Goal: Task Accomplishment & Management: Use online tool/utility

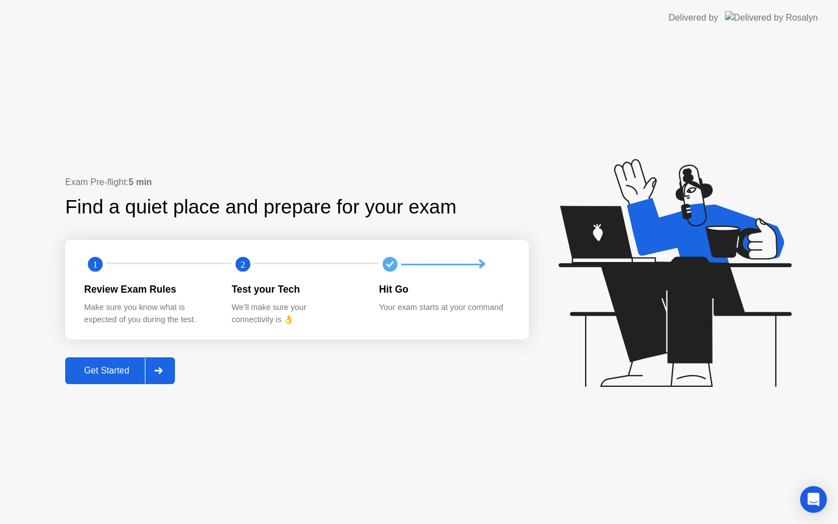
click at [128, 365] on div "Get Started" at bounding box center [107, 370] width 76 height 10
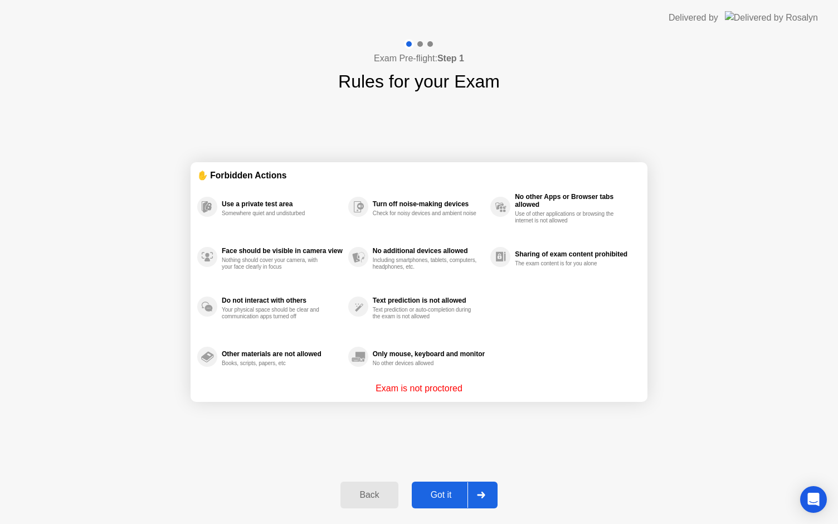
click at [439, 495] on div "Got it" at bounding box center [441, 495] width 52 height 10
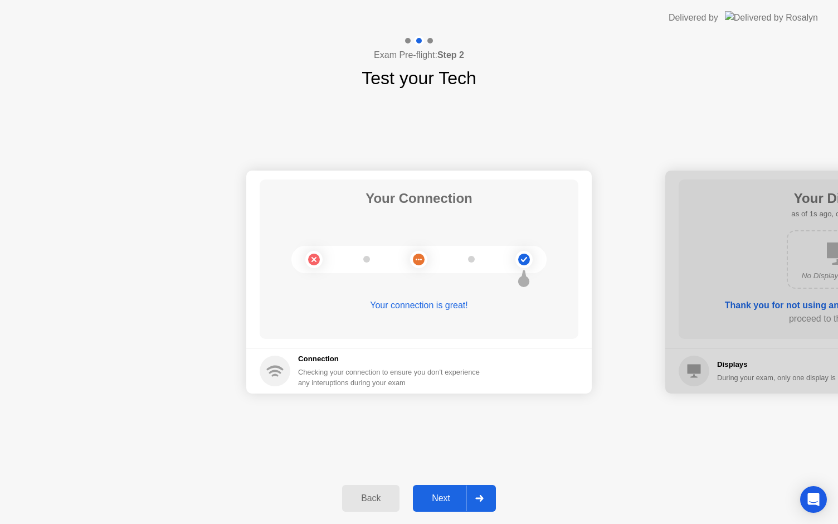
click at [439, 495] on div "Next" at bounding box center [441, 498] width 50 height 10
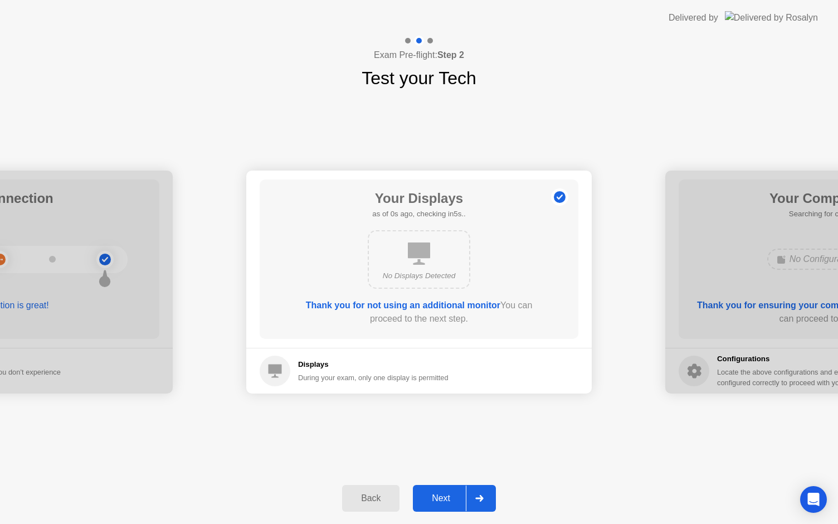
click at [439, 495] on div "Next" at bounding box center [441, 498] width 50 height 10
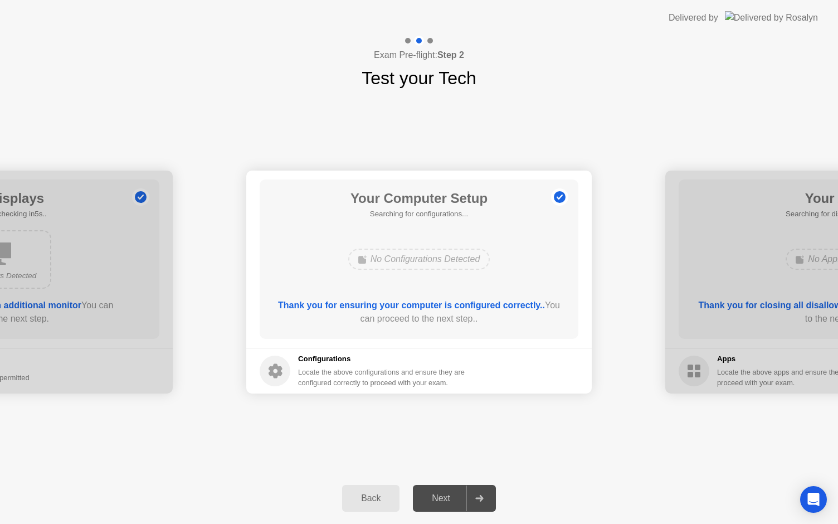
click at [439, 495] on div "Next" at bounding box center [441, 498] width 50 height 10
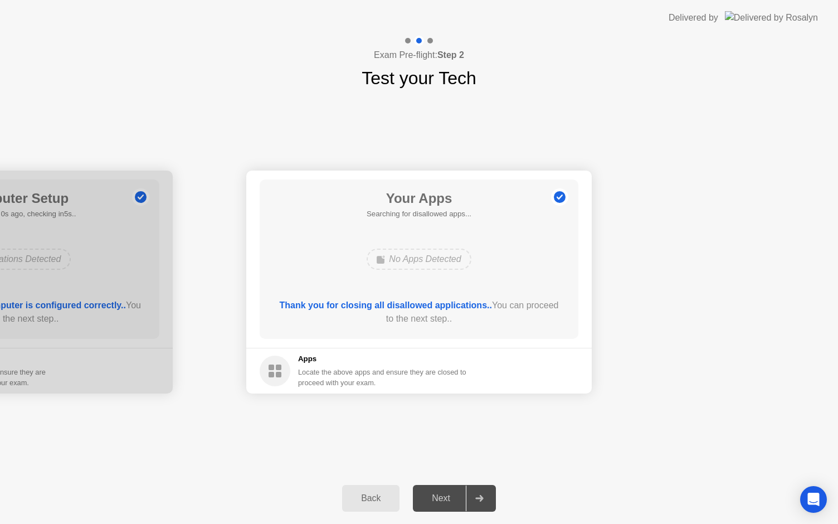
click at [439, 495] on div "Next" at bounding box center [441, 498] width 50 height 10
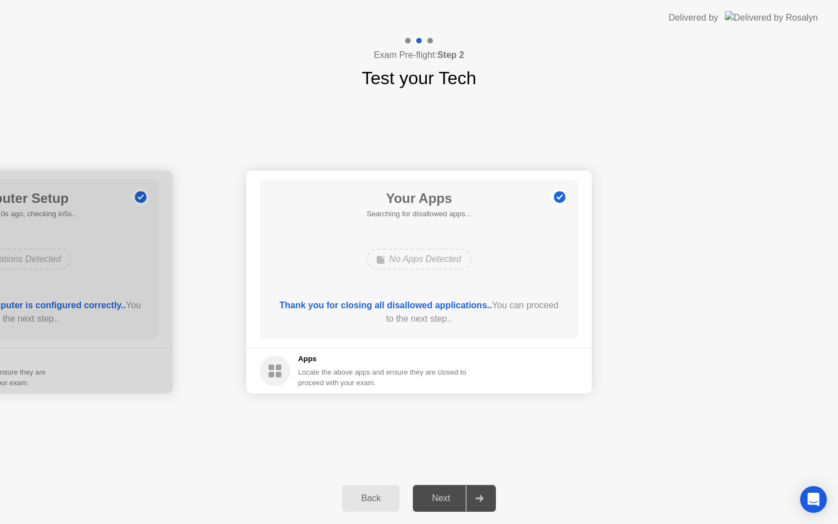
click at [439, 495] on div "Next" at bounding box center [441, 498] width 50 height 10
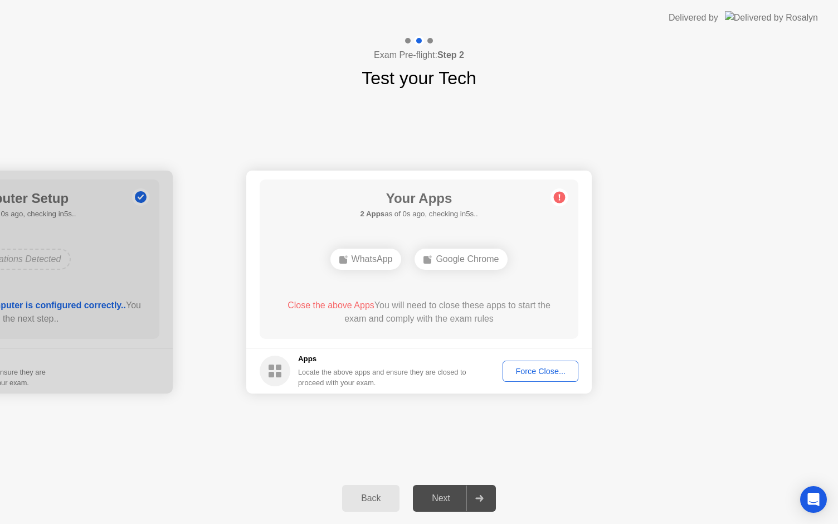
click at [442, 498] on div "Next" at bounding box center [441, 498] width 50 height 10
click at [558, 372] on div "Force Close..." at bounding box center [540, 370] width 68 height 9
click at [538, 372] on div "Force Close..." at bounding box center [540, 370] width 68 height 9
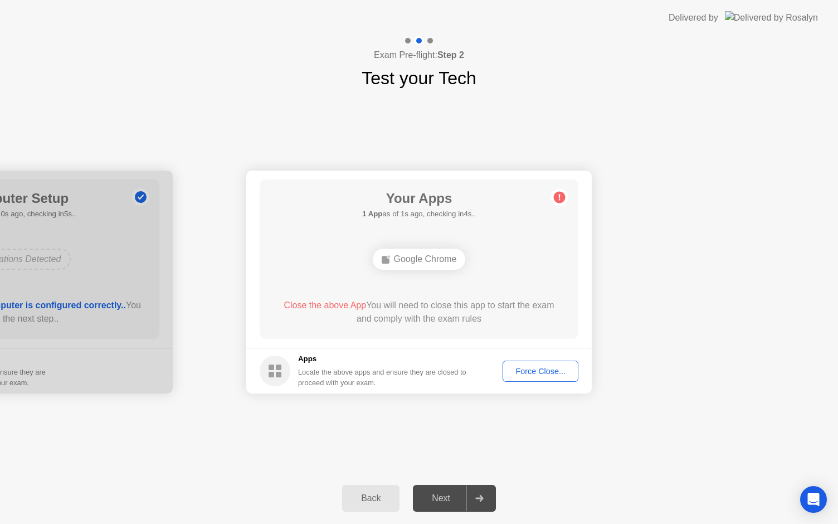
click at [549, 370] on div "Force Close..." at bounding box center [540, 370] width 68 height 9
click at [446, 497] on div "Next" at bounding box center [441, 498] width 50 height 10
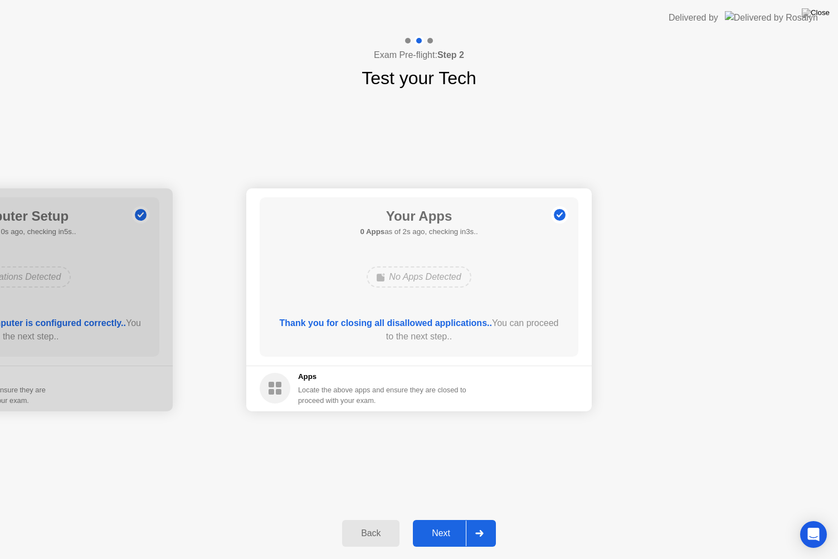
click at [443, 523] on div "Next" at bounding box center [441, 533] width 50 height 10
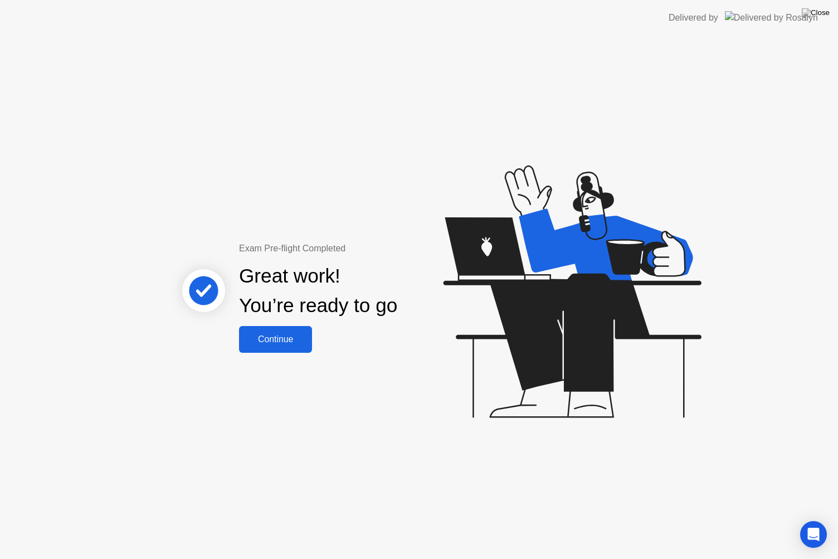
click at [298, 326] on button "Continue" at bounding box center [275, 339] width 73 height 27
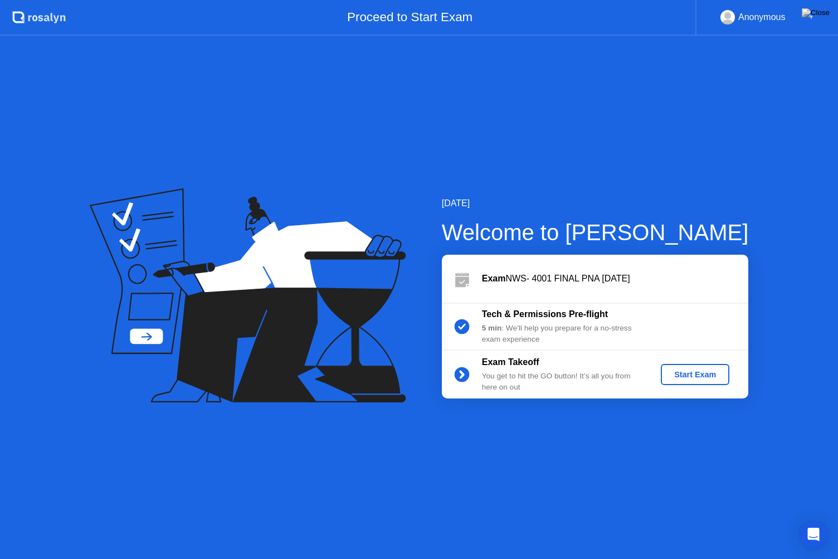
click at [687, 370] on div "Start Exam" at bounding box center [695, 374] width 60 height 9
